Goal: Information Seeking & Learning: Learn about a topic

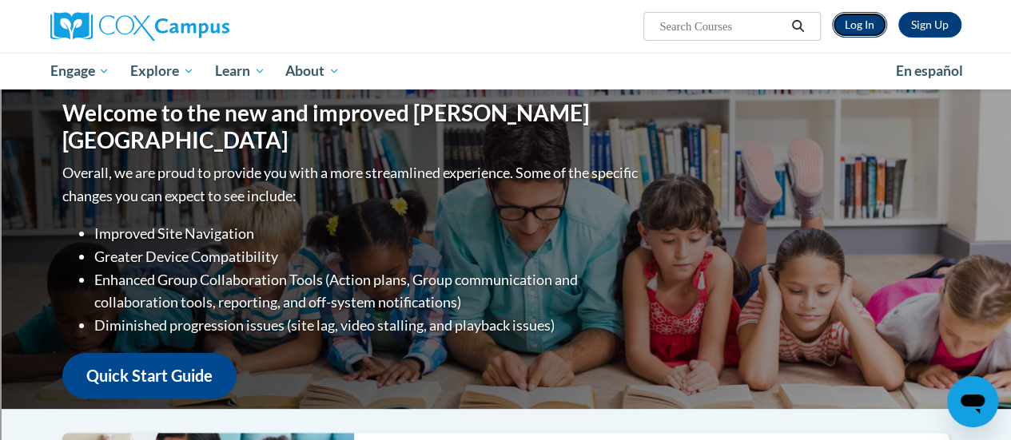
click at [854, 19] on link "Log In" at bounding box center [859, 25] width 55 height 26
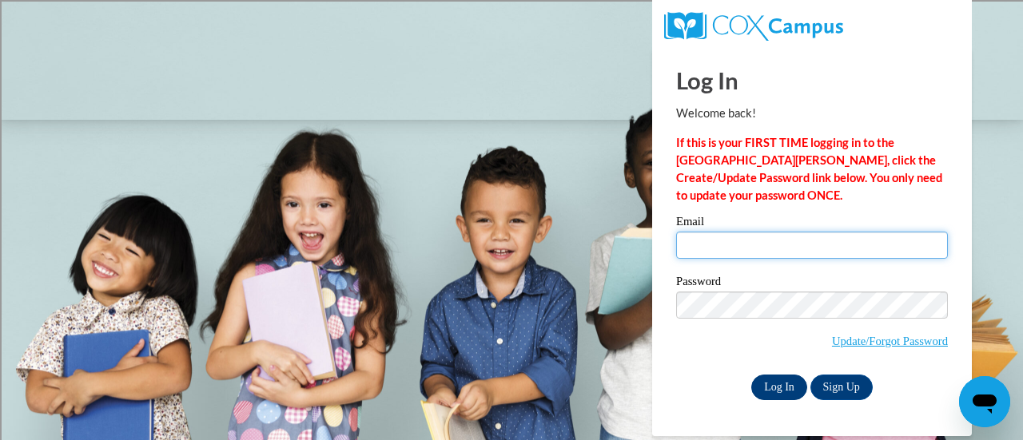
type input "billsuz@sdmfschools.org"
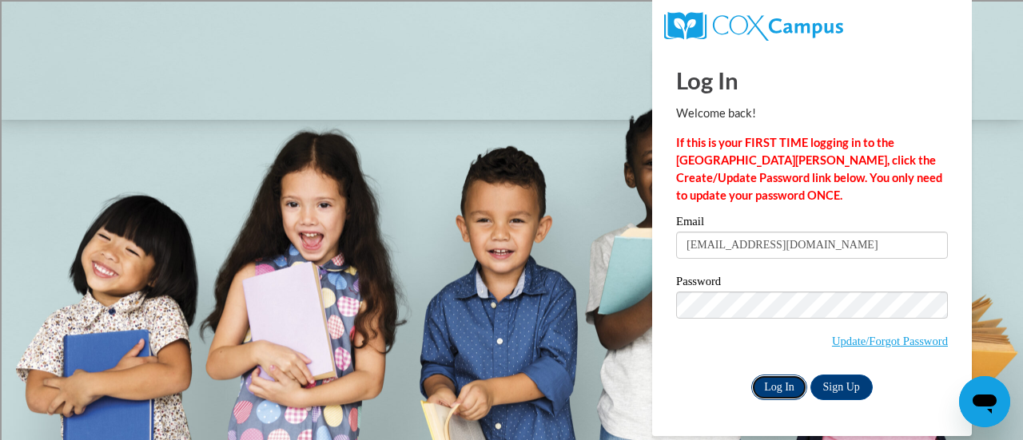
click at [768, 390] on input "Log In" at bounding box center [779, 388] width 56 height 26
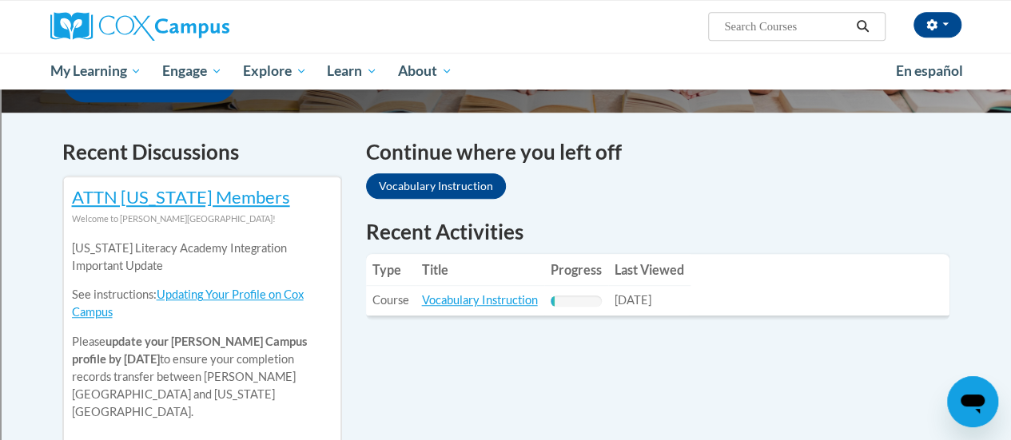
scroll to position [467, 0]
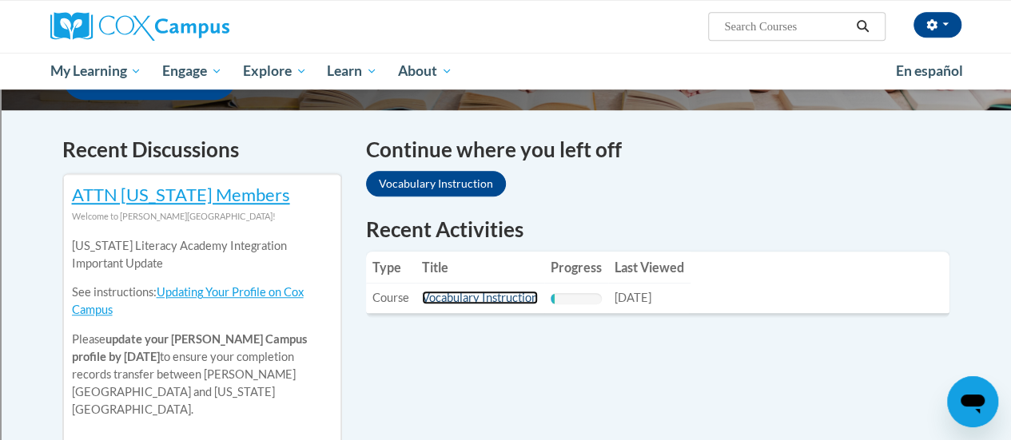
click at [505, 291] on link "Vocabulary Instruction" at bounding box center [480, 298] width 116 height 14
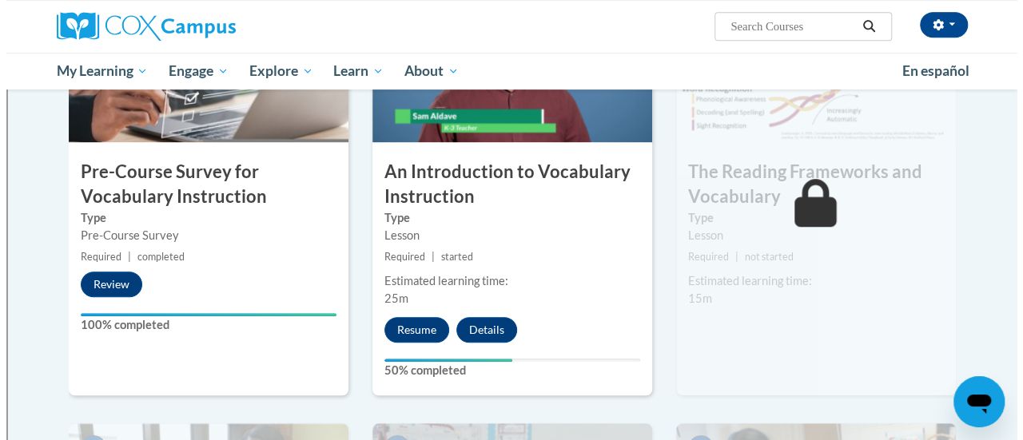
scroll to position [465, 0]
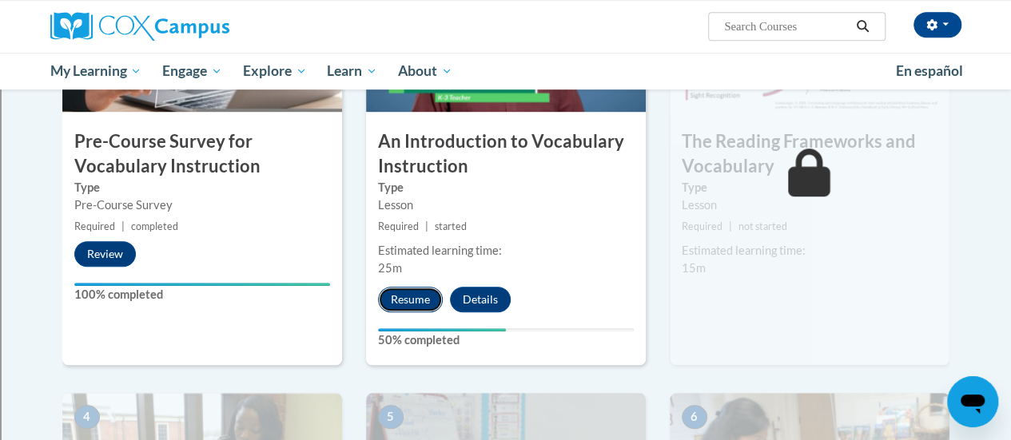
click at [417, 303] on button "Resume" at bounding box center [410, 300] width 65 height 26
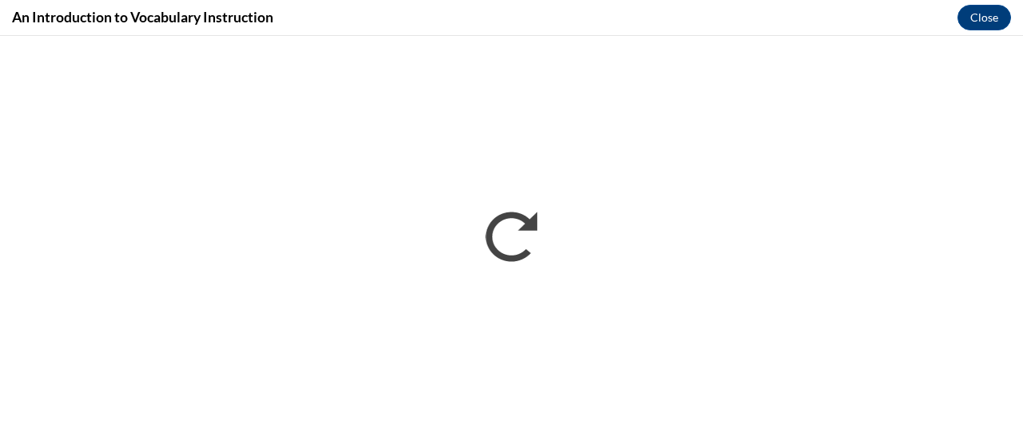
scroll to position [0, 0]
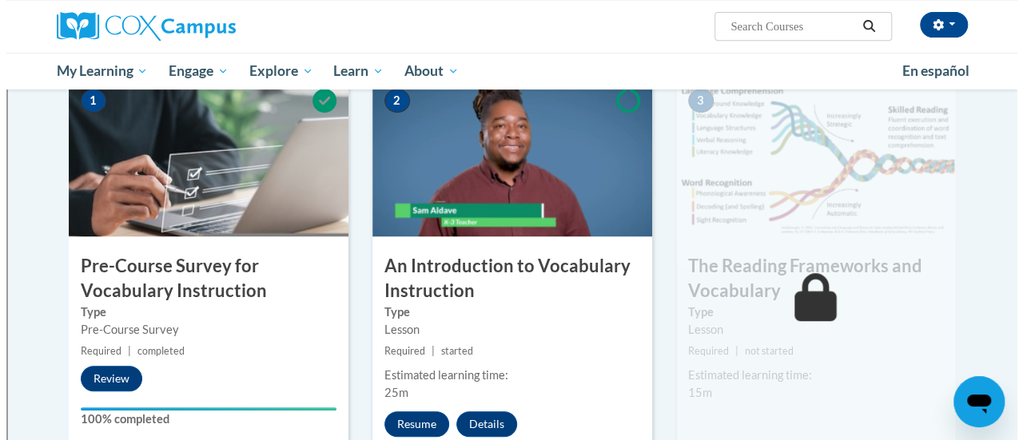
scroll to position [374, 0]
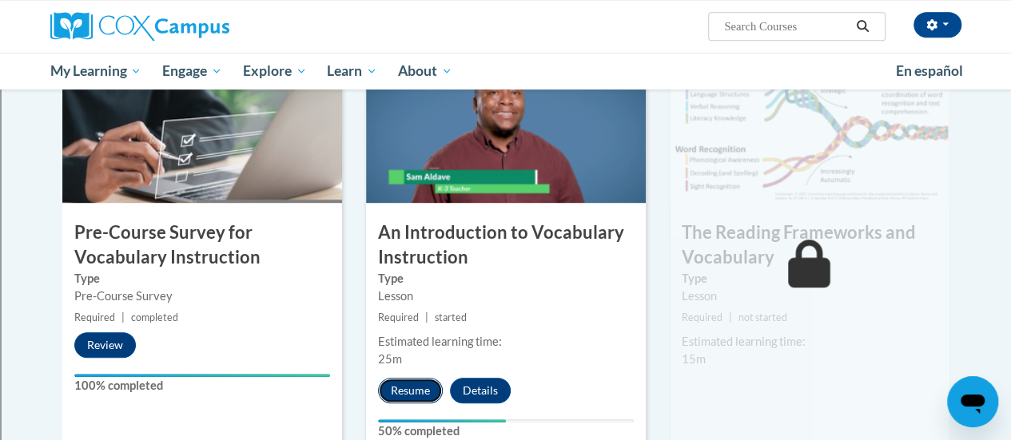
click at [411, 389] on button "Resume" at bounding box center [410, 391] width 65 height 26
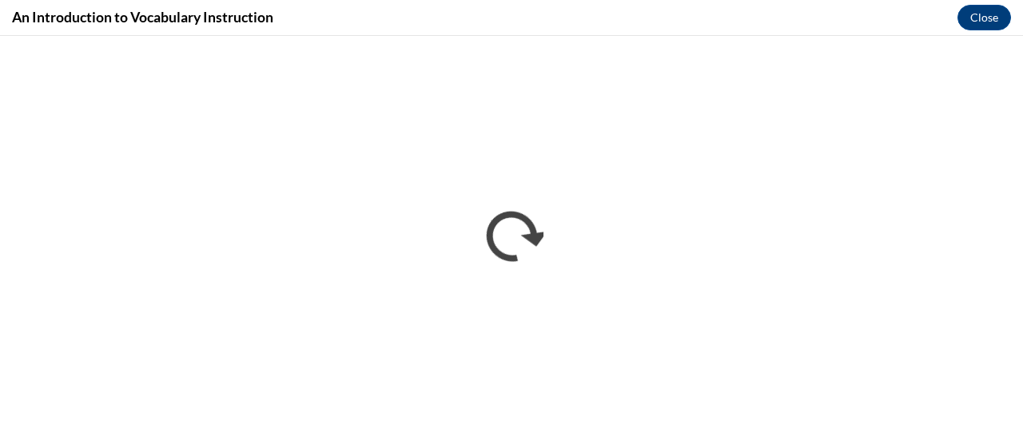
scroll to position [0, 0]
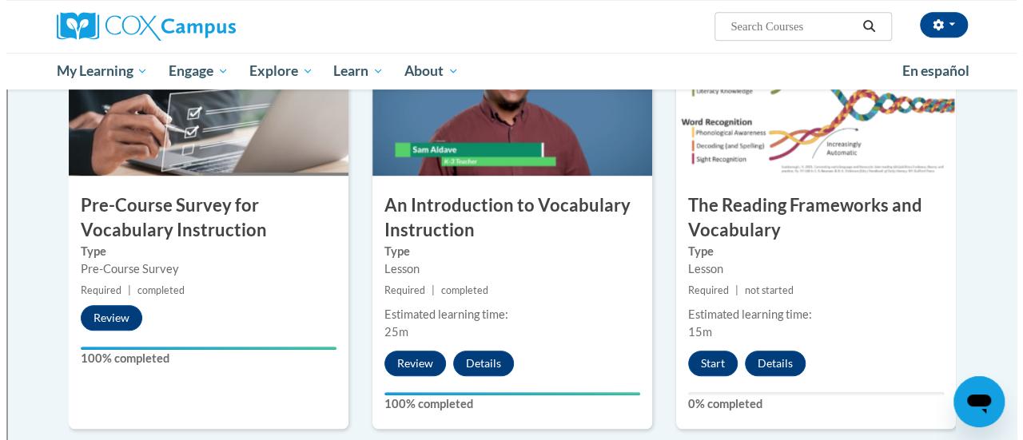
scroll to position [395, 0]
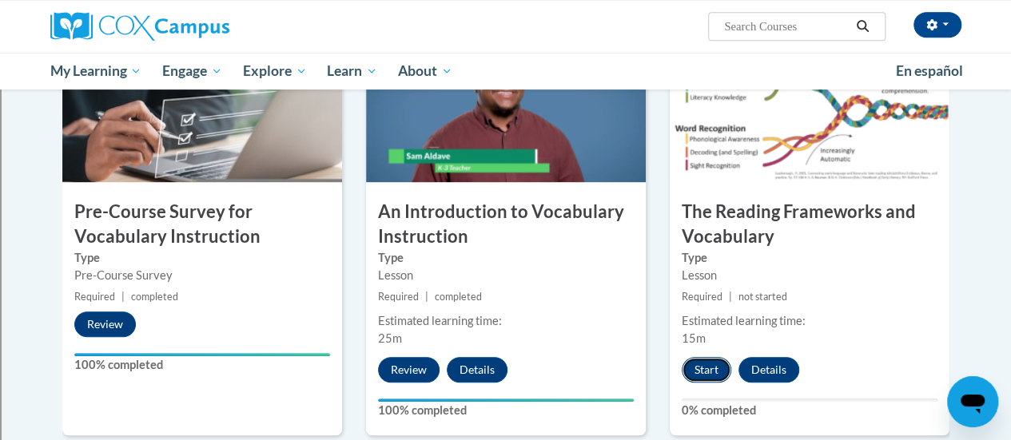
click at [699, 368] on button "Start" at bounding box center [707, 370] width 50 height 26
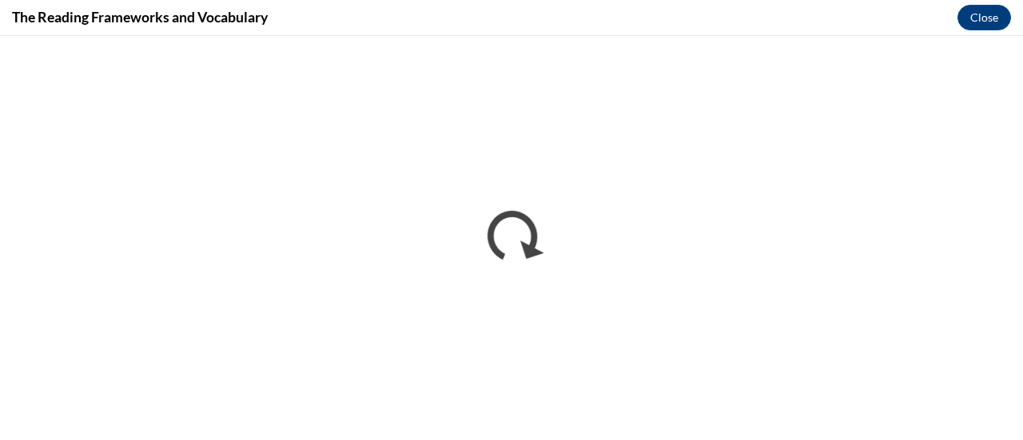
scroll to position [0, 0]
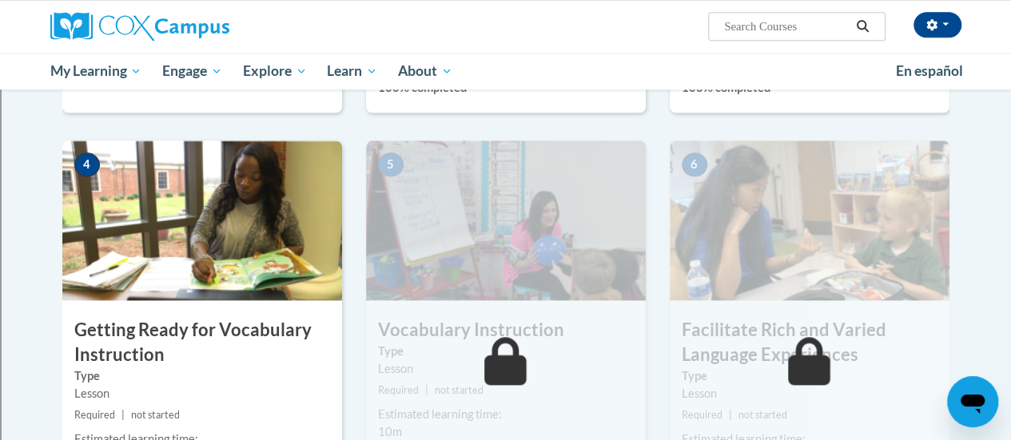
scroll to position [695, 0]
